Goal: Task Accomplishment & Management: Manage account settings

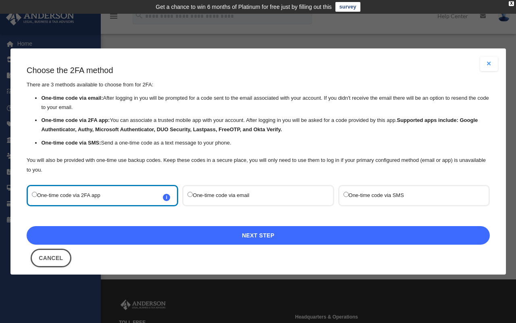
click at [198, 236] on link "Next Step" at bounding box center [258, 235] width 463 height 19
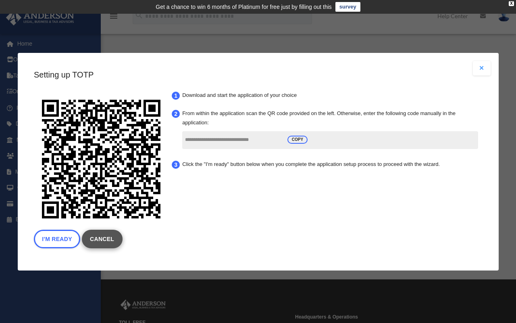
click at [107, 236] on link "Cancel" at bounding box center [101, 238] width 41 height 19
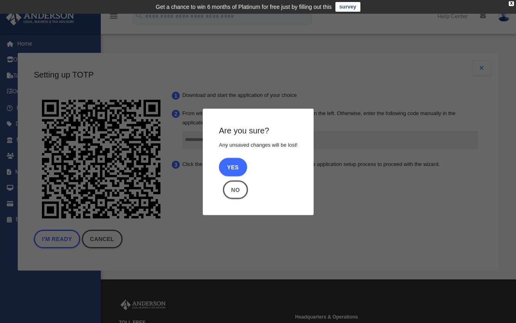
click at [230, 173] on button "Yes" at bounding box center [233, 166] width 28 height 19
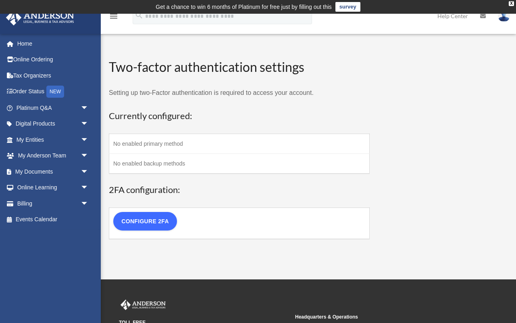
click at [159, 221] on link "Configure 2FA" at bounding box center [145, 221] width 64 height 19
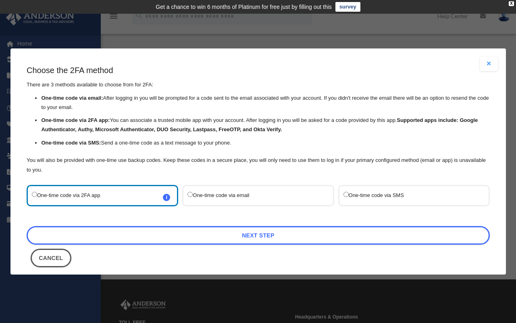
click at [341, 194] on div "One-time code via SMS" at bounding box center [414, 195] width 152 height 21
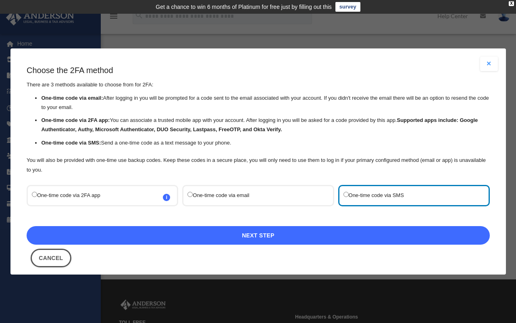
click at [295, 236] on link "Next Step" at bounding box center [258, 235] width 463 height 19
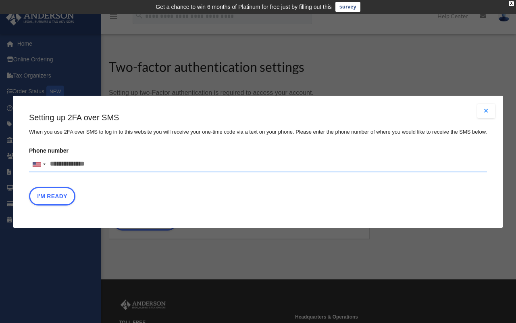
click at [88, 165] on input "Phone number United States +1 United Kingdom +44 Afghanistan (‫افغانستان‬‎) +93…" at bounding box center [258, 164] width 458 height 16
drag, startPoint x: 104, startPoint y: 163, endPoint x: 30, endPoint y: 159, distance: 74.7
click at [30, 159] on div "United States +1 United Kingdom +44 Afghanistan (‫افغانستان‬‎) +93 Albania (Shq…" at bounding box center [258, 164] width 458 height 16
click at [0, 0] on input "text" at bounding box center [0, 0] width 0 height 0
click at [44, 164] on div at bounding box center [44, 164] width 2 height 2
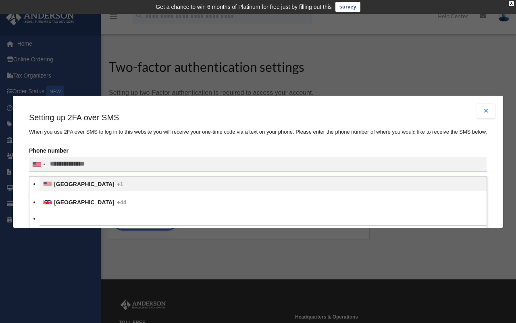
click at [44, 164] on div at bounding box center [44, 164] width 2 height 2
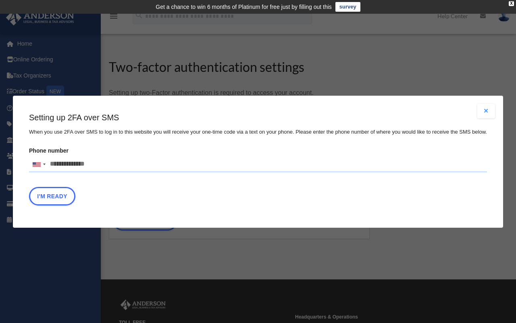
click at [484, 111] on button "Close modal" at bounding box center [487, 111] width 18 height 15
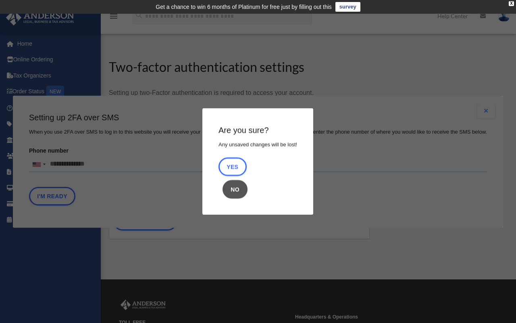
click at [233, 189] on button "No" at bounding box center [235, 189] width 25 height 19
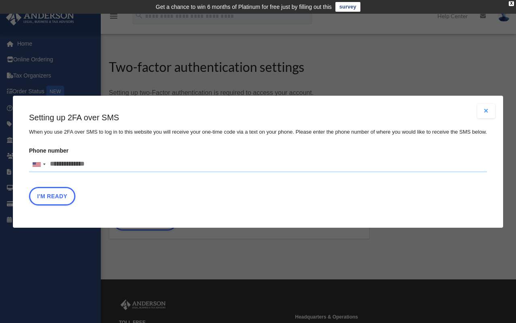
click at [487, 110] on button "Close modal" at bounding box center [487, 111] width 18 height 15
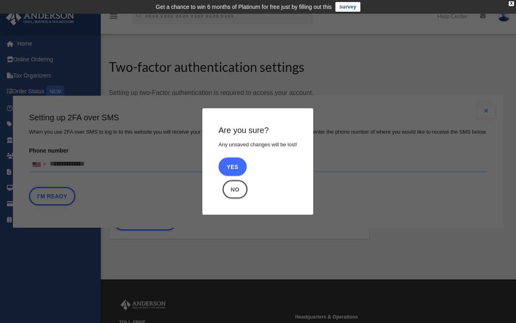
click at [238, 167] on button "Yes" at bounding box center [233, 166] width 28 height 19
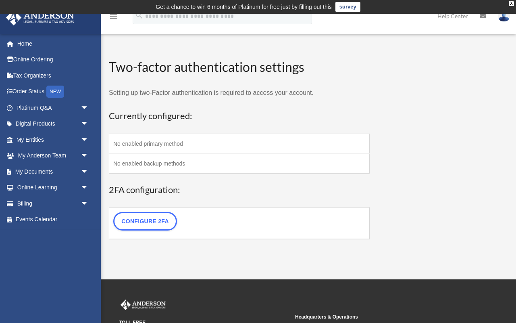
click at [503, 17] on img at bounding box center [504, 16] width 12 height 12
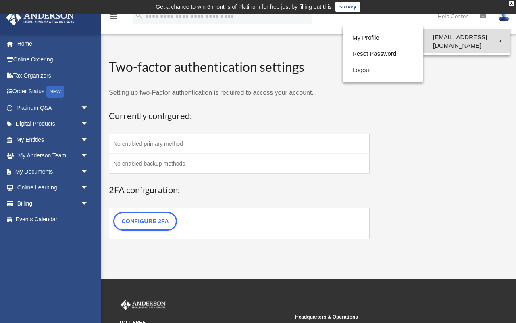
click at [488, 36] on link "[EMAIL_ADDRESS][DOMAIN_NAME]" at bounding box center [466, 41] width 87 height 24
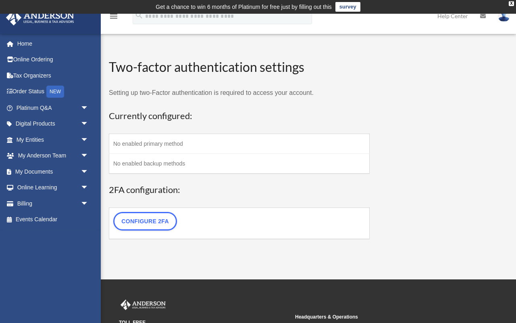
click at [501, 18] on img at bounding box center [504, 16] width 12 height 12
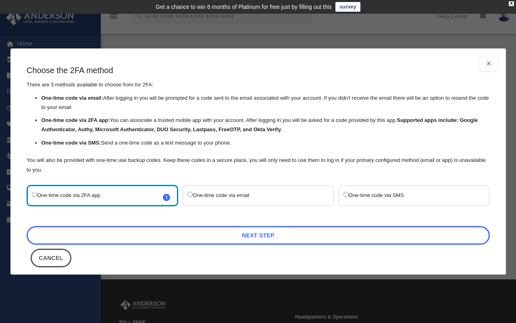
click at [487, 65] on button "Close modal" at bounding box center [489, 63] width 18 height 15
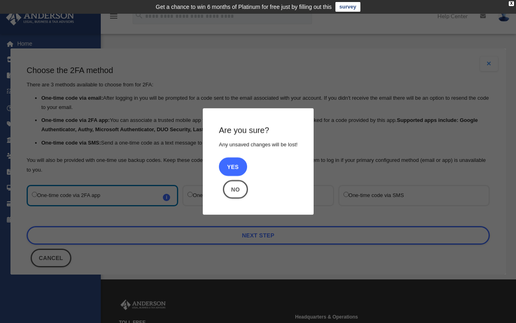
click at [238, 168] on button "Yes" at bounding box center [233, 166] width 28 height 19
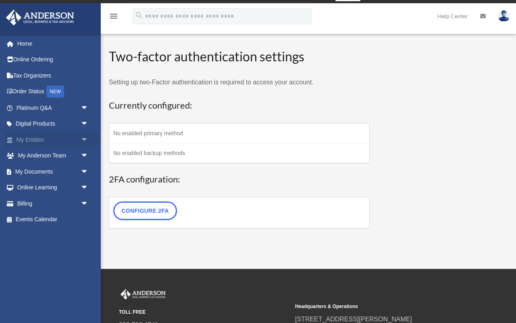
scroll to position [13, 0]
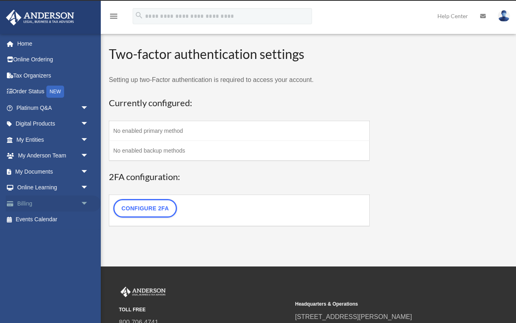
click at [33, 201] on link "Billing arrow_drop_down" at bounding box center [53, 203] width 95 height 16
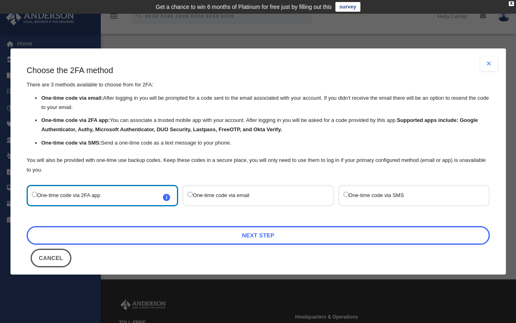
click at [492, 66] on button "Close modal" at bounding box center [489, 63] width 18 height 15
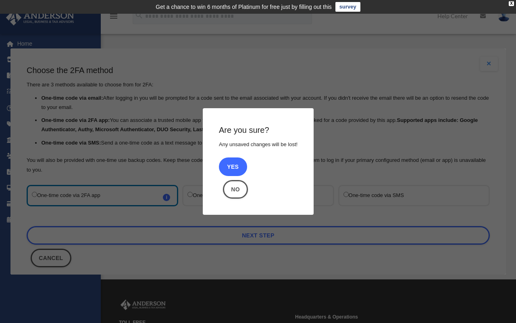
click at [237, 165] on button "Yes" at bounding box center [233, 166] width 28 height 19
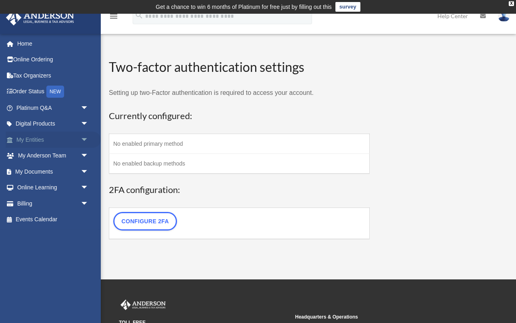
click at [44, 142] on link "My Entities arrow_drop_down" at bounding box center [53, 139] width 95 height 16
click at [44, 152] on link "My Anderson Team arrow_drop_down" at bounding box center [53, 156] width 95 height 16
click at [43, 170] on link "My Documents arrow_drop_down" at bounding box center [53, 171] width 95 height 16
click at [43, 186] on link "Online Learning arrow_drop_down" at bounding box center [53, 187] width 95 height 16
click at [41, 200] on link "Billing arrow_drop_down" at bounding box center [53, 203] width 95 height 16
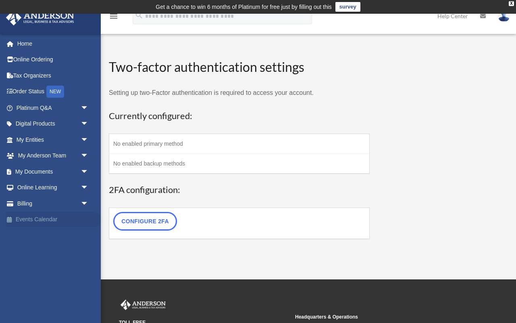
click at [44, 215] on link "Events Calendar" at bounding box center [53, 219] width 95 height 16
click at [43, 56] on link "Online Ordering" at bounding box center [53, 60] width 95 height 16
click at [44, 68] on link "Tax Organizers" at bounding box center [53, 75] width 95 height 16
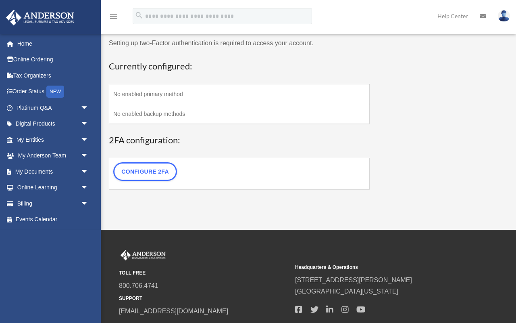
scroll to position [60, 0]
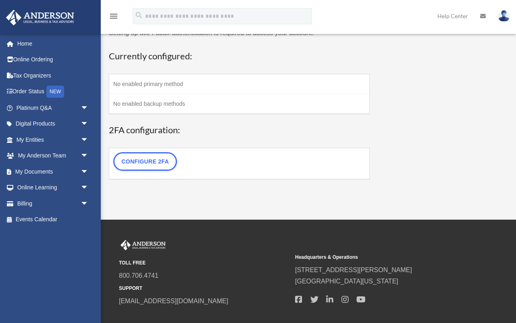
click at [118, 16] on icon "menu" at bounding box center [114, 16] width 10 height 10
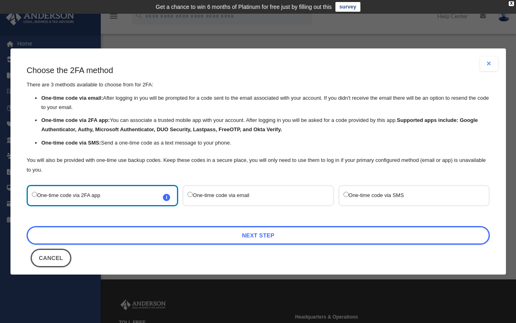
click at [491, 63] on button "Close modal" at bounding box center [489, 63] width 18 height 15
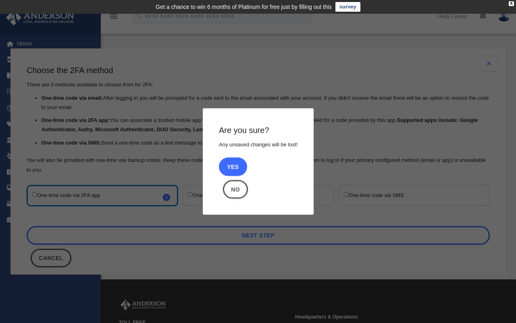
click at [233, 164] on button "Yes" at bounding box center [233, 166] width 28 height 19
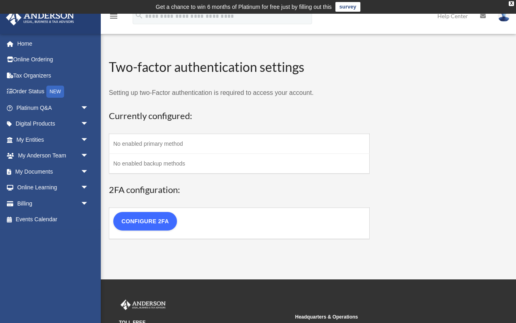
click at [153, 220] on link "Configure 2FA" at bounding box center [145, 221] width 64 height 19
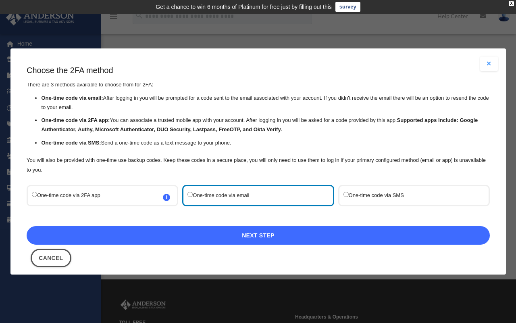
click at [210, 238] on link "Next Step" at bounding box center [258, 235] width 463 height 19
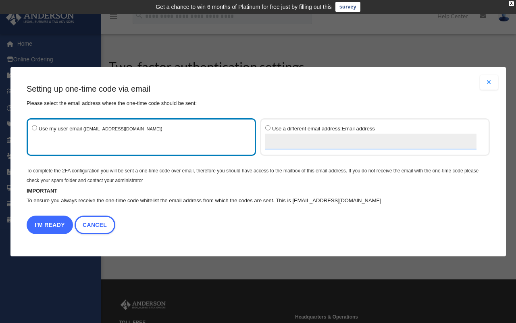
click at [54, 224] on button "I'm Ready" at bounding box center [50, 224] width 46 height 19
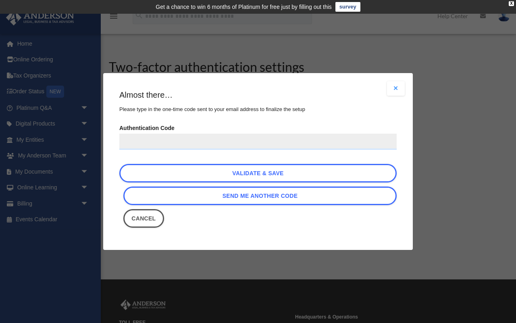
click at [232, 140] on input "Authentication Code" at bounding box center [257, 141] width 277 height 16
paste input "******"
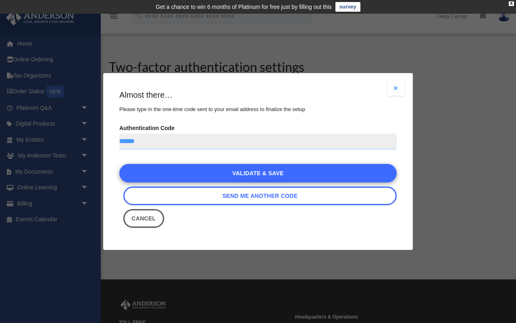
type input "******"
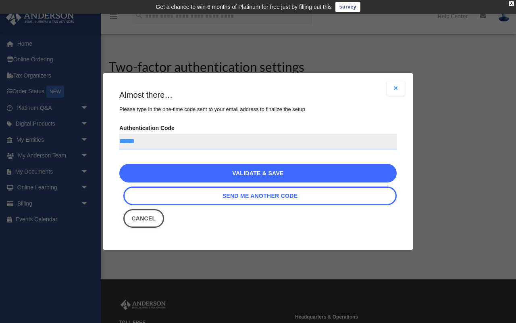
click at [205, 174] on link "Validate & Save" at bounding box center [257, 173] width 277 height 19
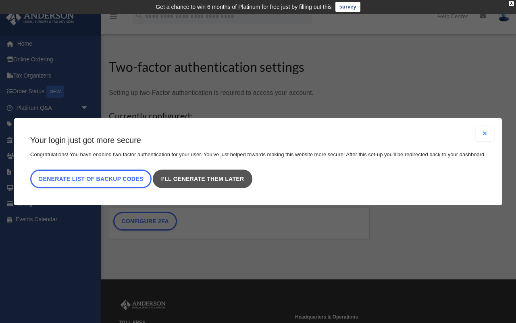
click at [183, 180] on link "I’ll generate them later" at bounding box center [202, 178] width 99 height 19
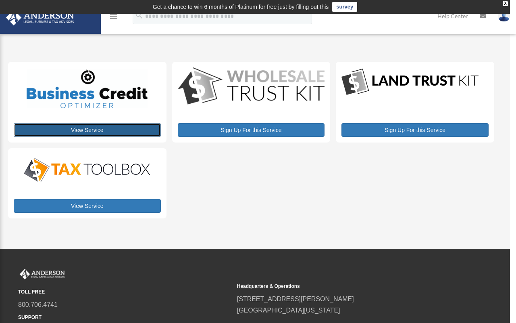
click at [109, 130] on link "View Service" at bounding box center [87, 130] width 147 height 14
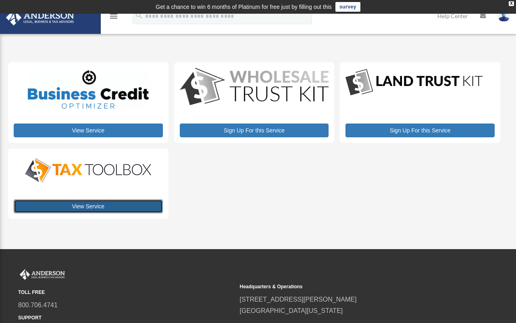
click at [65, 206] on link "View Service" at bounding box center [88, 206] width 149 height 14
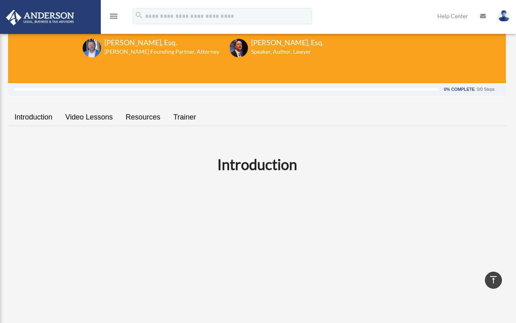
scroll to position [78, 0]
